Goal: Transaction & Acquisition: Purchase product/service

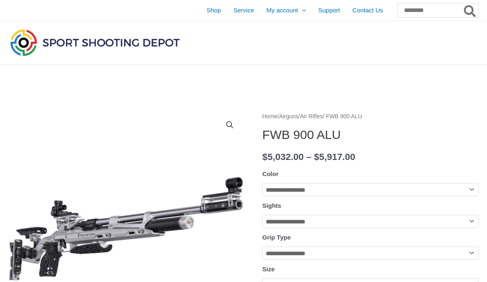
click at [206, 15] on span "Shop" at bounding box center [213, 10] width 14 height 21
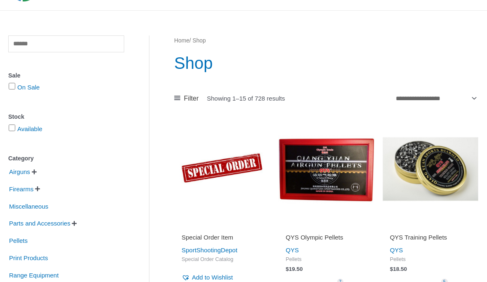
scroll to position [59, 0]
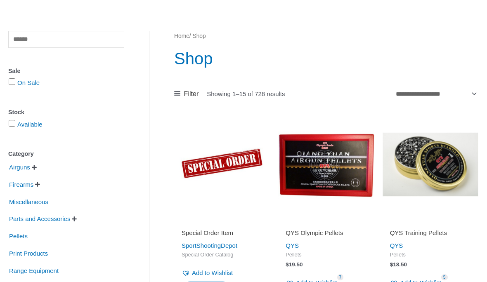
click at [345, 155] on img at bounding box center [326, 165] width 96 height 96
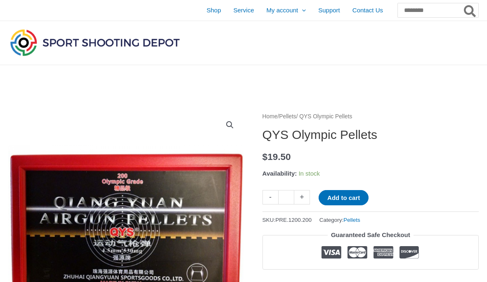
click at [206, 14] on span "Shop" at bounding box center [213, 10] width 14 height 21
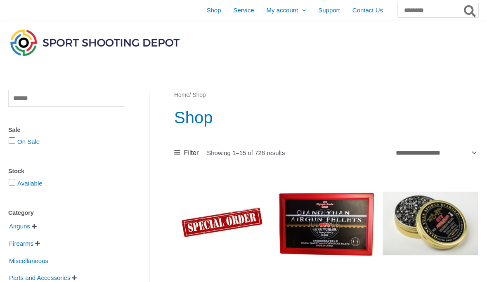
scroll to position [7, 0]
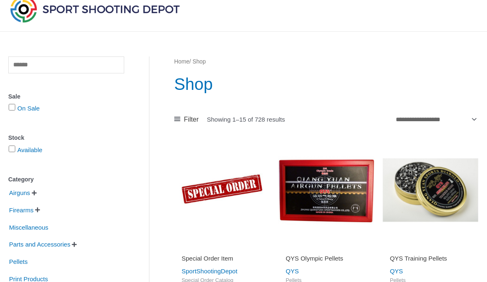
click at [9, 118] on div "Clear Sale On Sale Stock Available Category Airguns   Air Pistols Air Rifles …" at bounding box center [66, 224] width 116 height 334
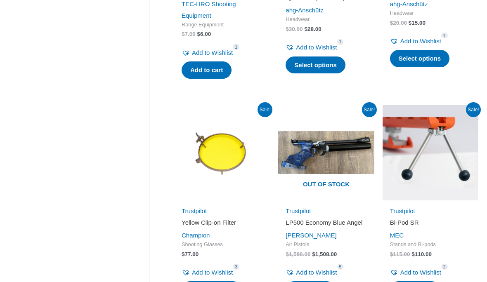
scroll to position [1018, 0]
